Goal: Information Seeking & Learning: Understand process/instructions

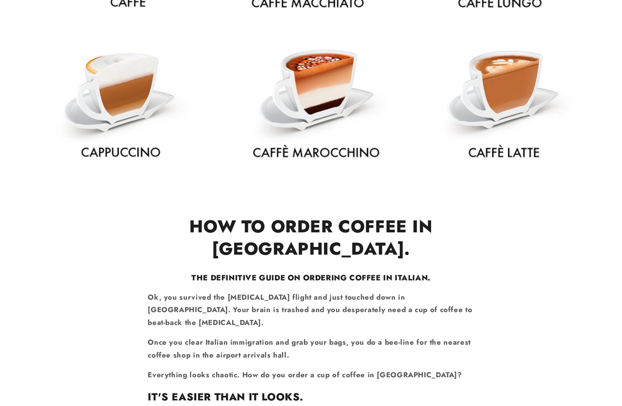
scroll to position [218, 0]
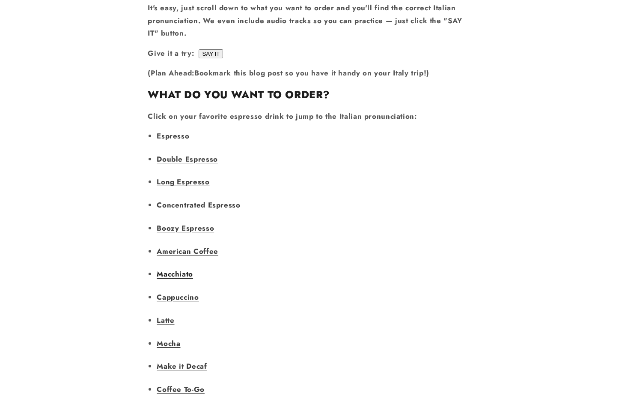
click at [173, 269] on link "Macchiato" at bounding box center [175, 274] width 36 height 10
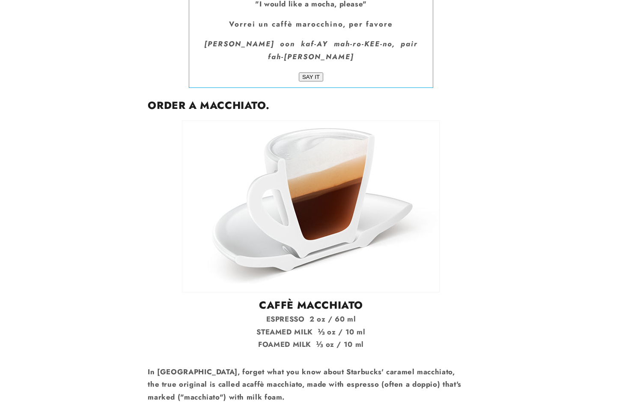
scroll to position [5276, 0]
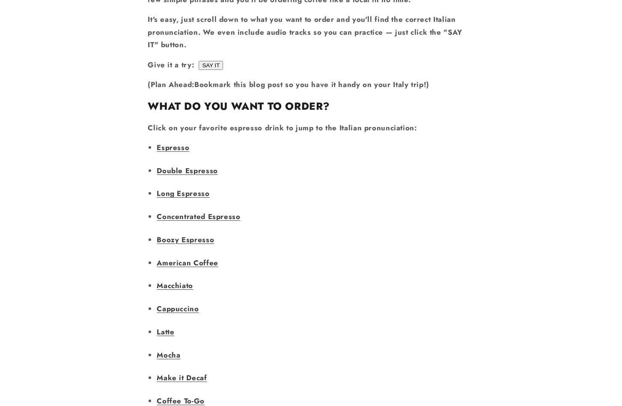
scroll to position [611, 0]
click at [181, 258] on link "American Coffee" at bounding box center [187, 263] width 61 height 10
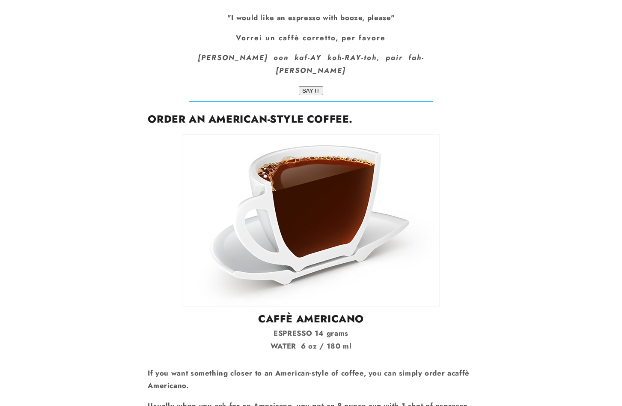
scroll to position [611, 0]
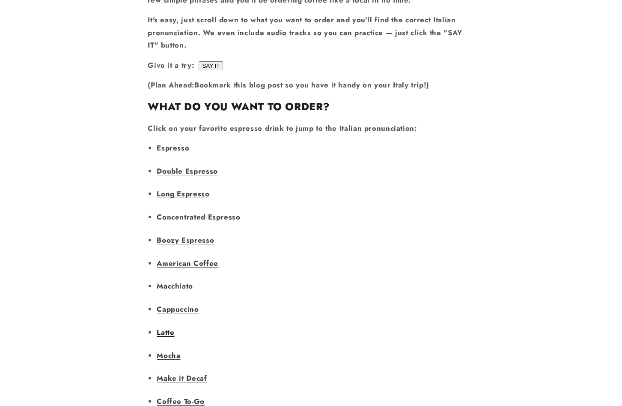
click at [160, 327] on link "Latte" at bounding box center [166, 332] width 18 height 10
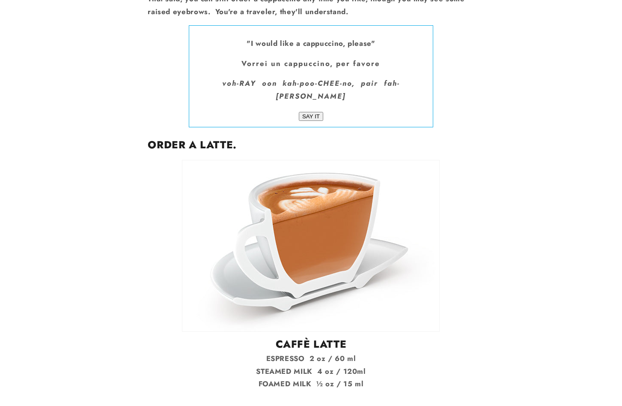
scroll to position [611, 0]
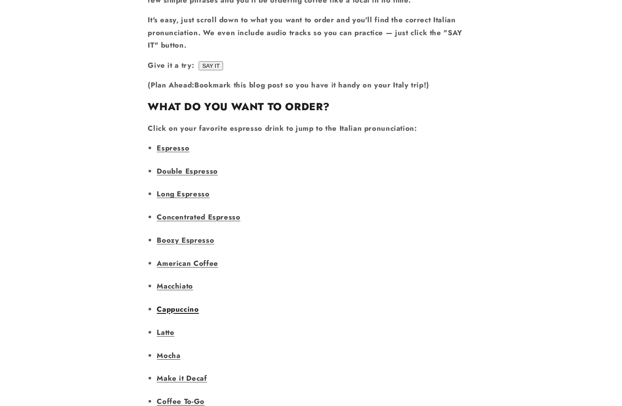
click at [167, 304] on link "Cappuccino" at bounding box center [178, 309] width 42 height 10
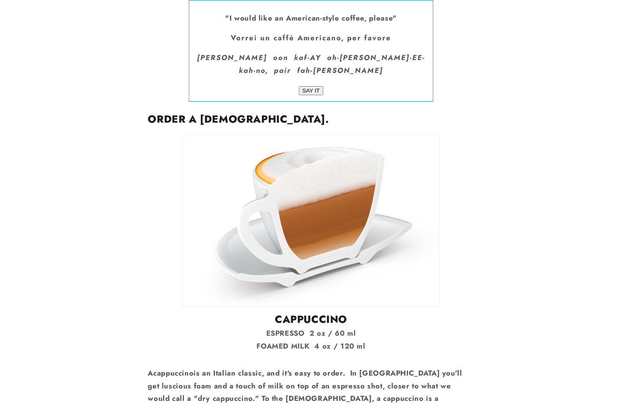
scroll to position [611, 0]
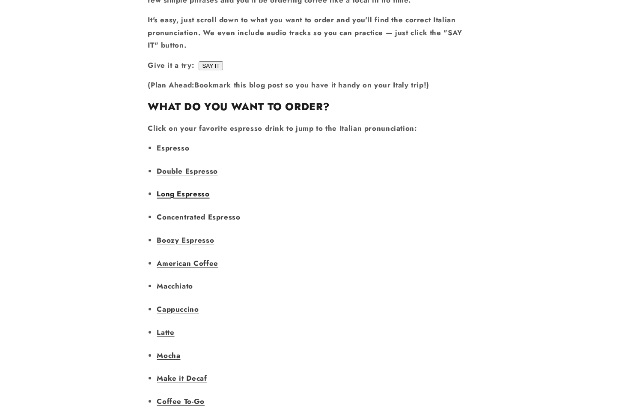
click at [167, 188] on link "Long Espresso" at bounding box center [183, 193] width 53 height 10
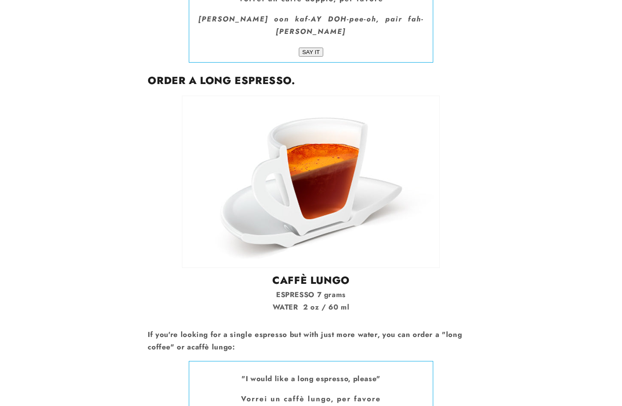
scroll to position [611, 0]
